Goal: Task Accomplishment & Management: Manage account settings

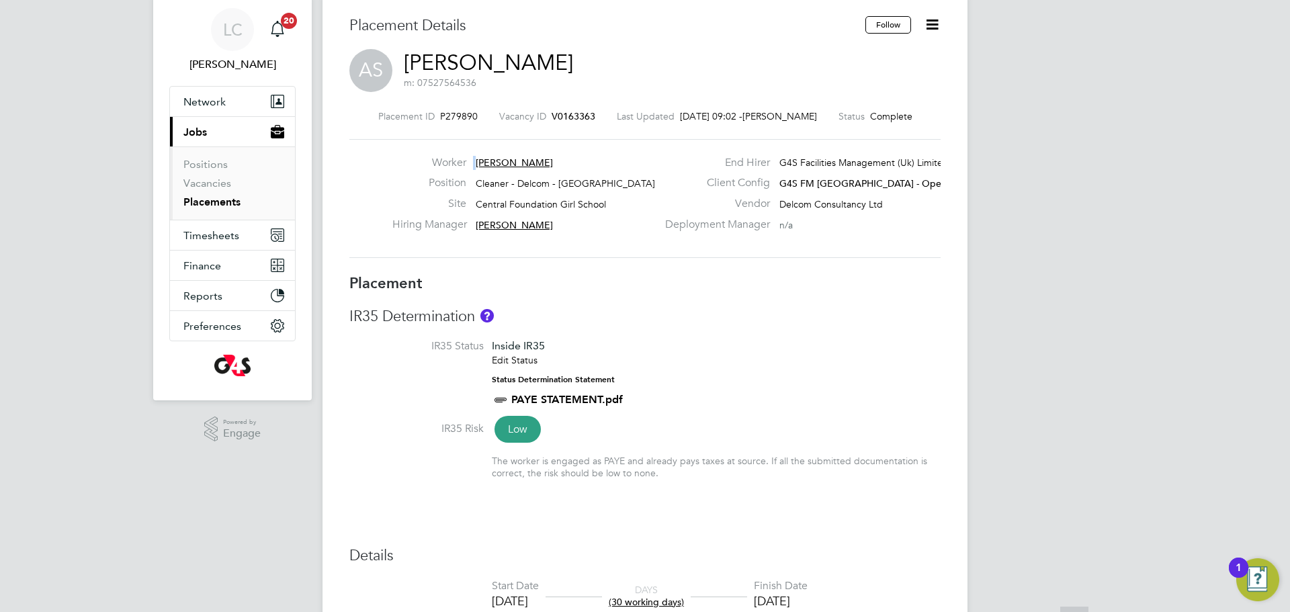
scroll to position [44, 0]
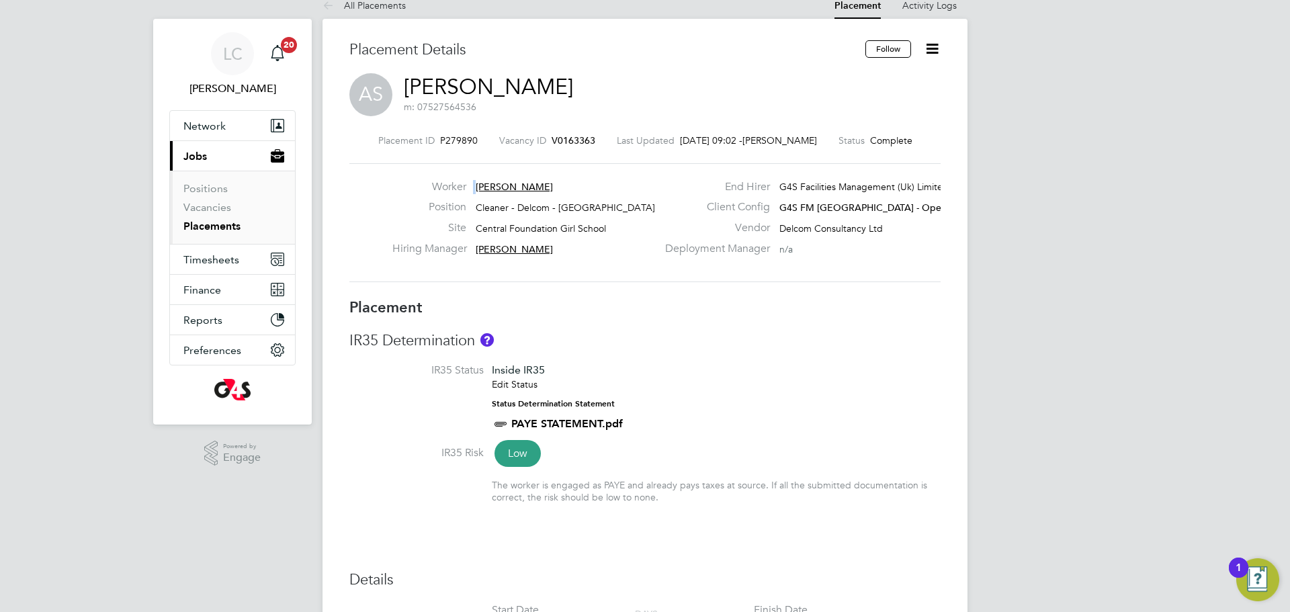
click at [565, 101] on div "AS [PERSON_NAME]: 07527564536" at bounding box center [644, 96] width 591 height 46
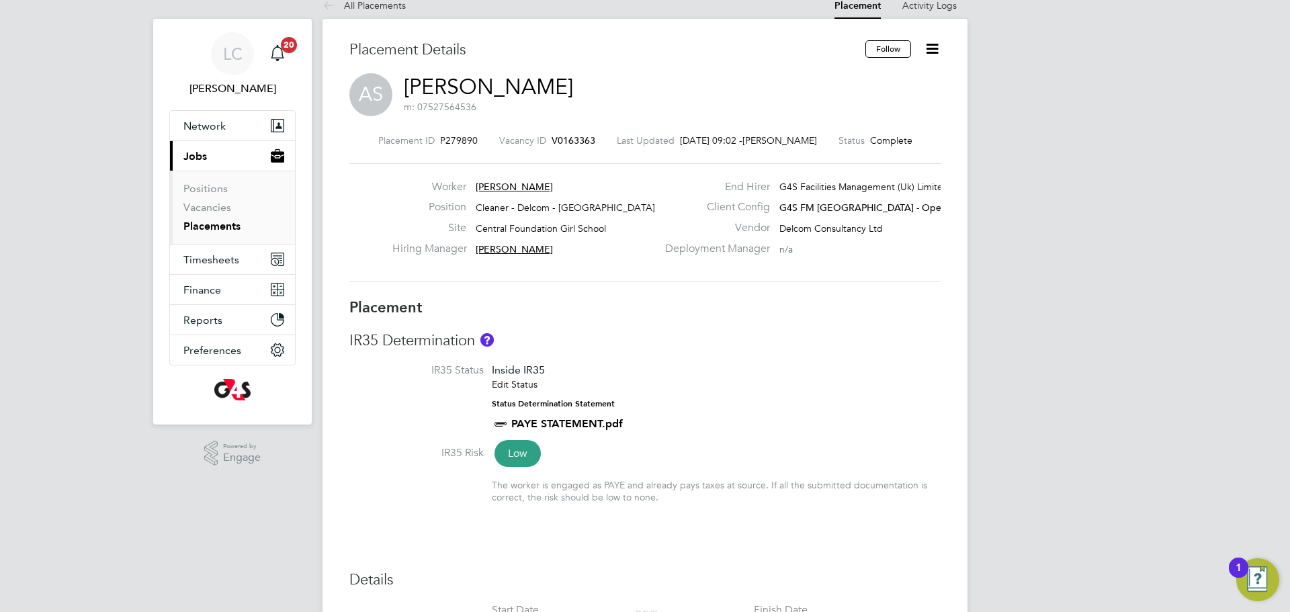
click at [565, 101] on div "AS [PERSON_NAME]: 07527564536" at bounding box center [644, 96] width 591 height 46
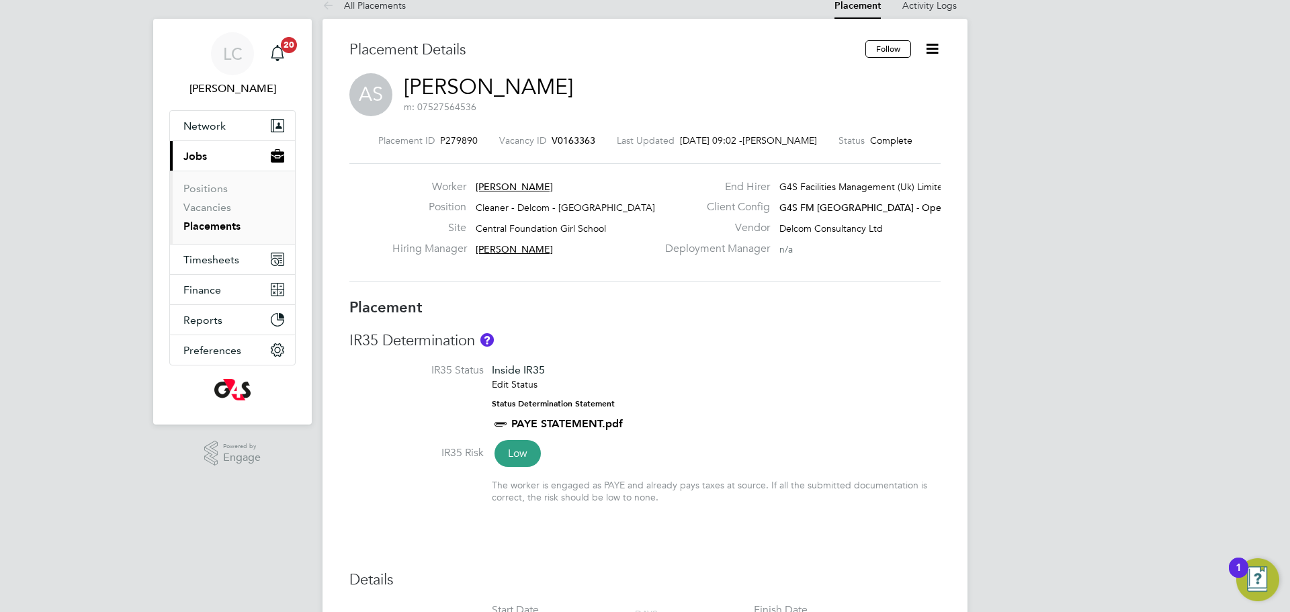
click at [565, 101] on div "AS [PERSON_NAME]: 07527564536" at bounding box center [644, 96] width 591 height 46
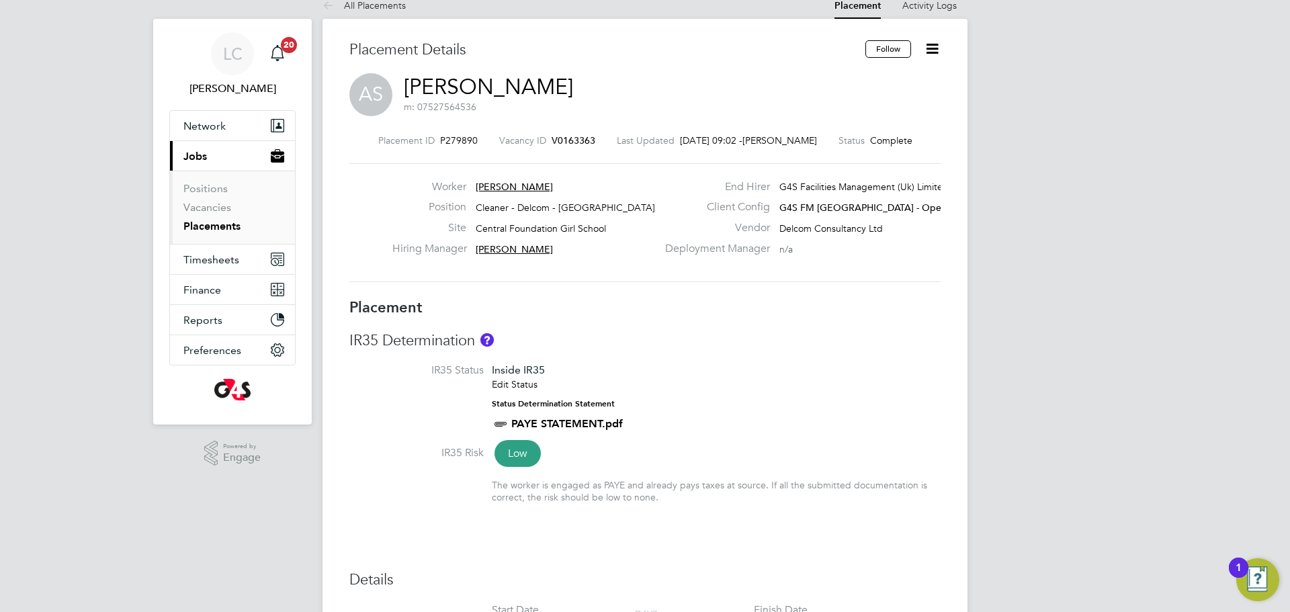
click at [565, 101] on div "AS [PERSON_NAME]: 07527564536" at bounding box center [644, 96] width 591 height 46
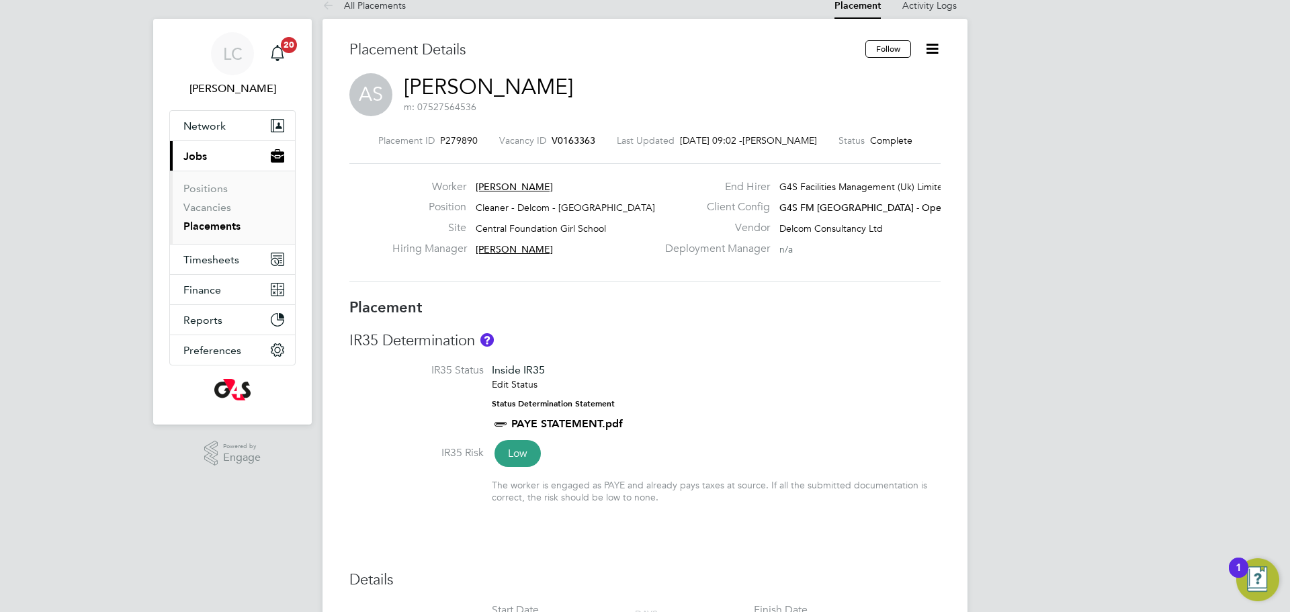
click at [565, 101] on div "AS [PERSON_NAME]: 07527564536" at bounding box center [644, 96] width 591 height 46
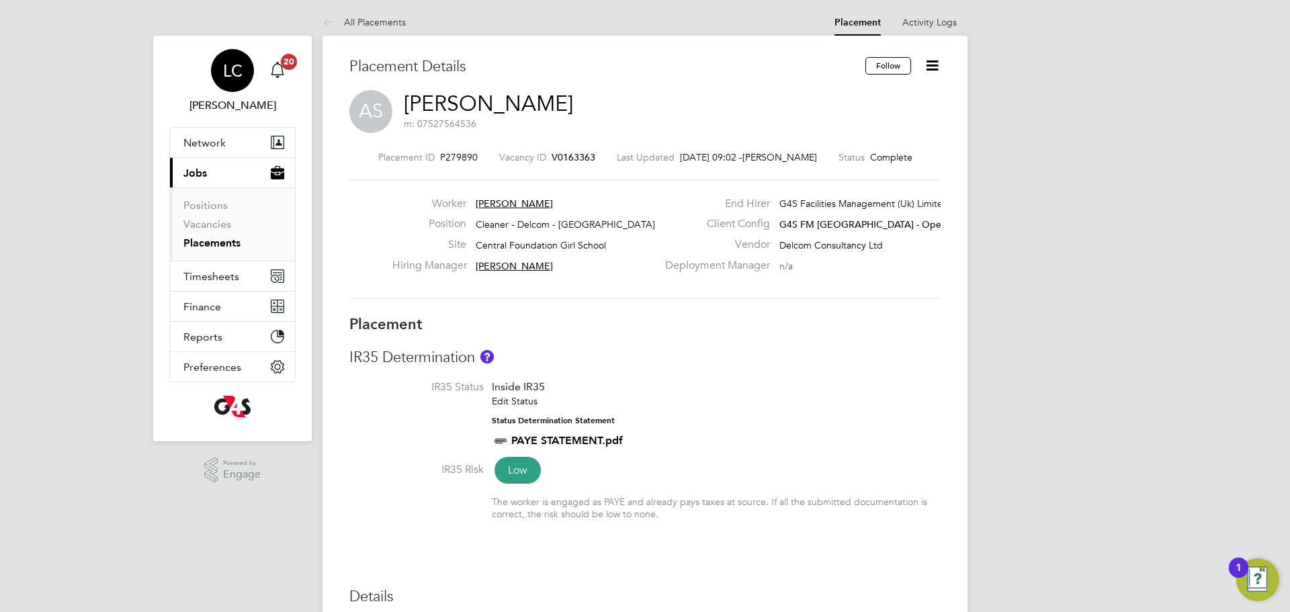
scroll to position [1, 0]
click at [234, 79] on span "LC" at bounding box center [232, 71] width 19 height 17
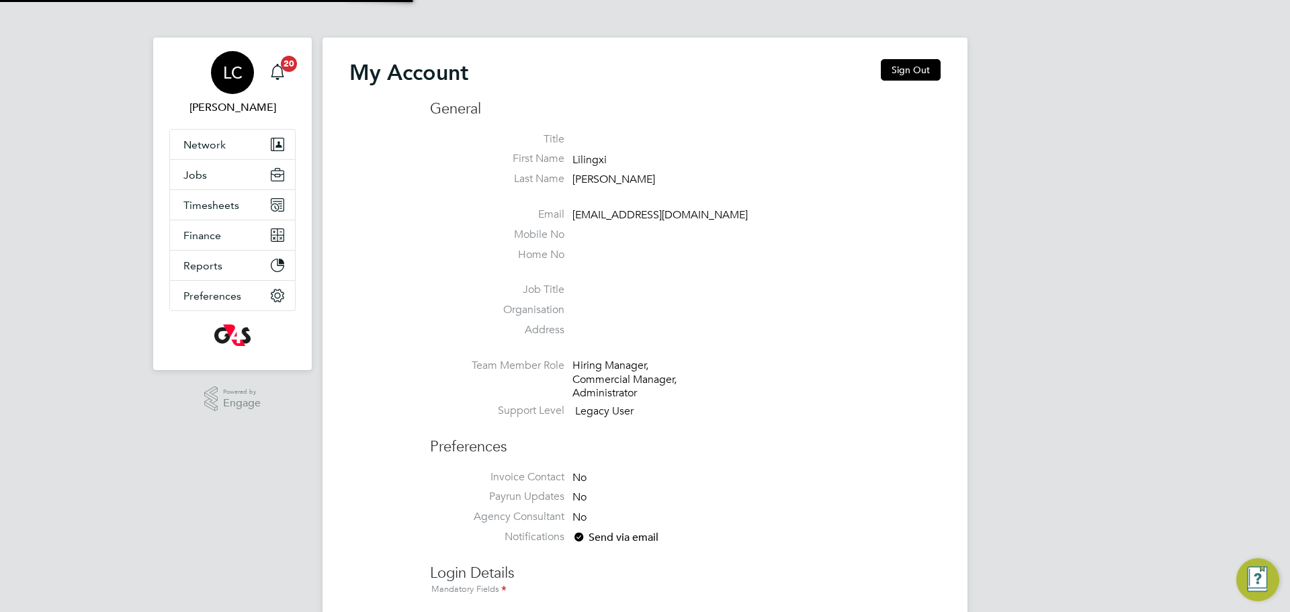
type input "[EMAIL_ADDRESS][DOMAIN_NAME]"
click at [223, 64] on span "LC" at bounding box center [232, 72] width 19 height 17
click at [219, 59] on div "LC" at bounding box center [232, 72] width 43 height 43
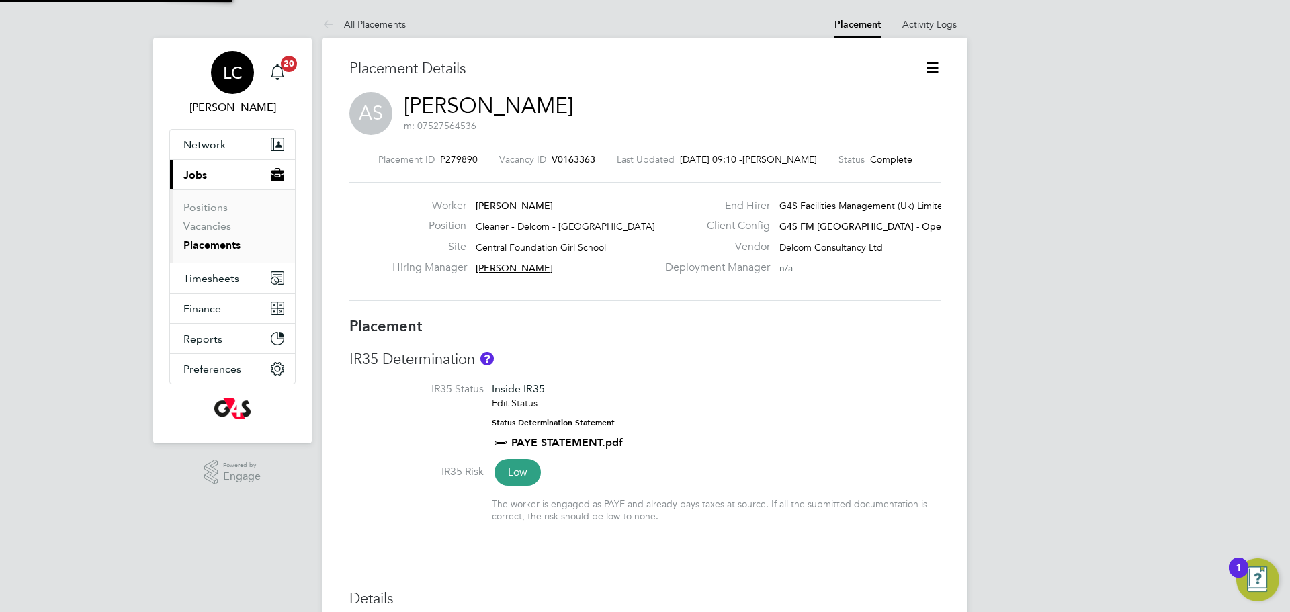
scroll to position [7, 7]
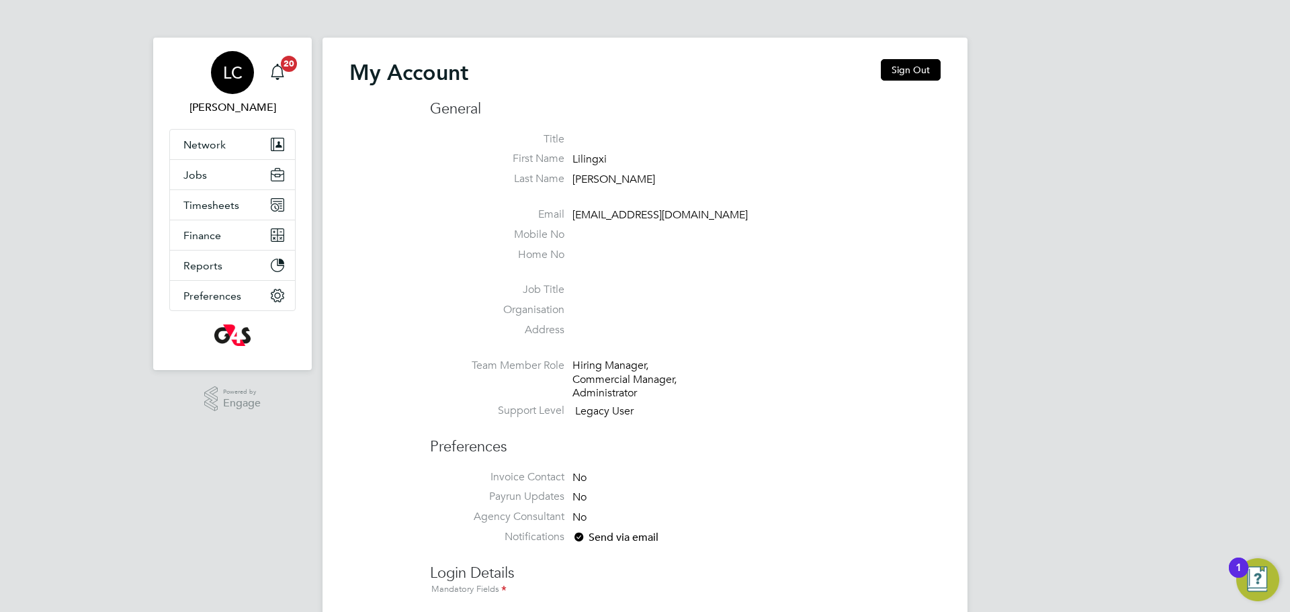
type input "[EMAIL_ADDRESS][DOMAIN_NAME]"
click at [218, 58] on div "LC" at bounding box center [232, 72] width 43 height 43
click at [213, 51] on app-avatar "LC" at bounding box center [232, 72] width 43 height 43
click at [233, 51] on div "LC" at bounding box center [232, 72] width 43 height 43
